Goal: Check status: Check status

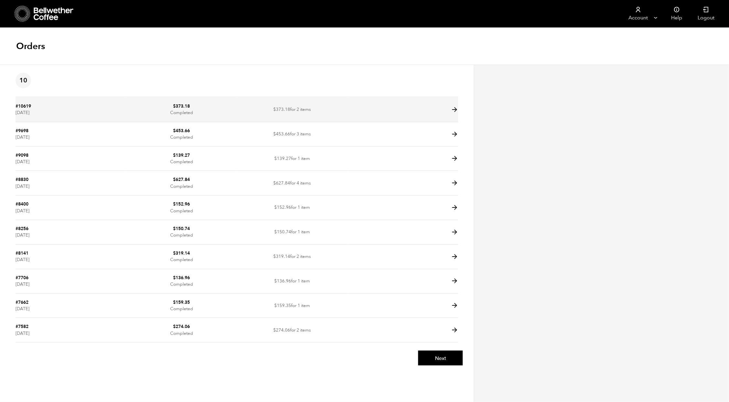
click at [350, 114] on td at bounding box center [403, 110] width 111 height 25
click at [350, 115] on td at bounding box center [403, 110] width 111 height 25
click at [345, 121] on td "$ 373.18 for 2 items" at bounding box center [292, 110] width 111 height 25
click at [452, 114] on icon at bounding box center [454, 109] width 7 height 7
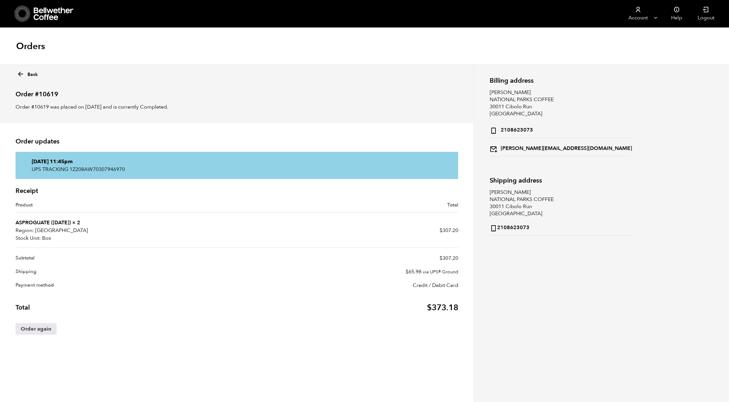
click at [101, 173] on p "UPS TRACKING 1Z208AW70307946970" at bounding box center [237, 170] width 410 height 8
click at [89, 173] on p "UPS TRACKING 1Z208AW70307946970" at bounding box center [237, 170] width 410 height 8
click at [93, 173] on p "UPS TRACKING 1Z208AW70307946970" at bounding box center [237, 170] width 410 height 8
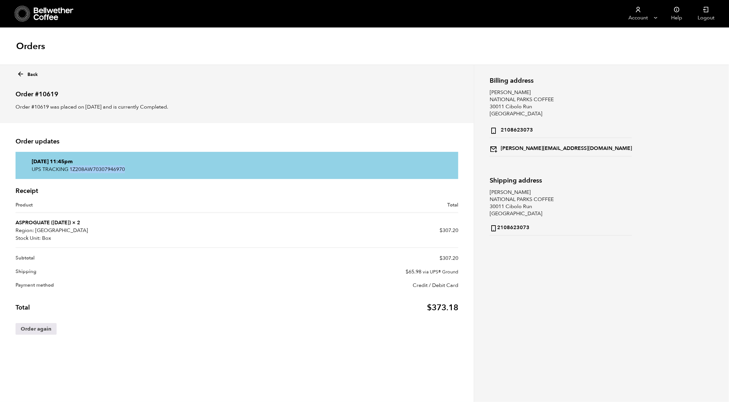
click at [93, 173] on p "UPS TRACKING 1Z208AW70307946970" at bounding box center [237, 170] width 410 height 8
copy p "1Z208AW70307946970"
